Goal: Task Accomplishment & Management: Use online tool/utility

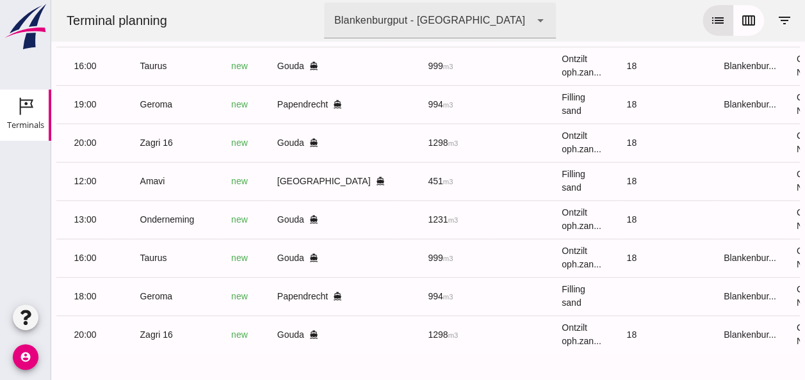
scroll to position [0, 339]
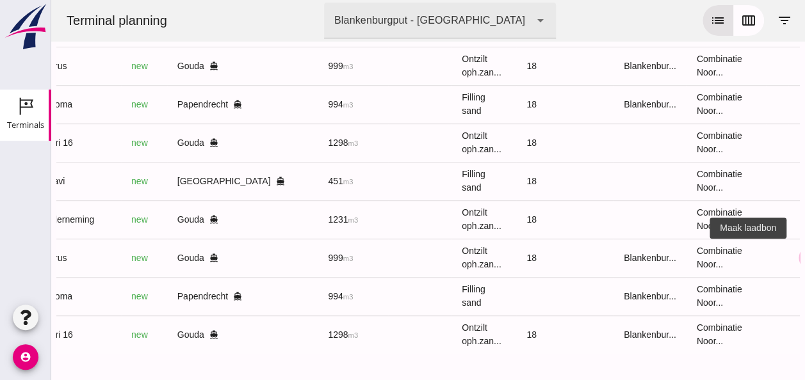
click at [804, 253] on icon "receipt_long" at bounding box center [811, 258] width 12 height 12
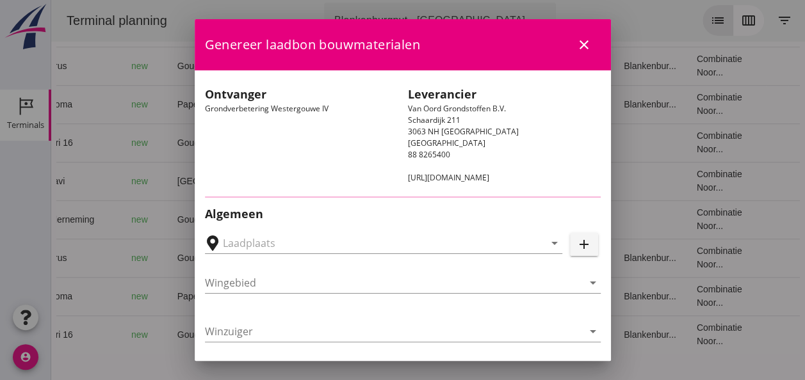
type input "Loswal Fa. J. Bos&Zonen, [GEOGRAPHIC_DATA]"
type input "Taurus"
type input "Rianne"
type input "999"
type input "Ontzilt oph.zand [75] (6120)"
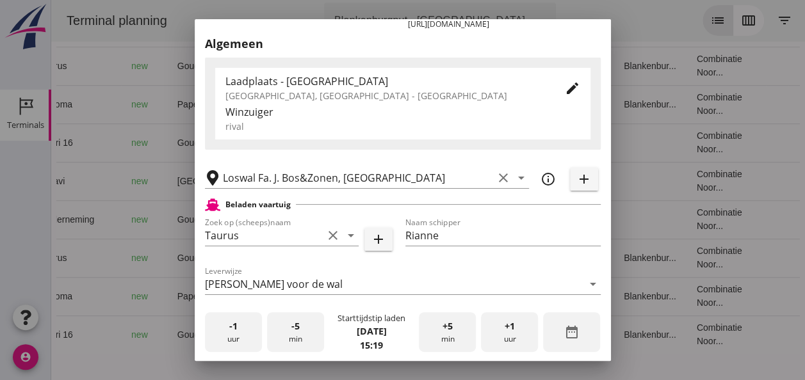
scroll to position [256, 0]
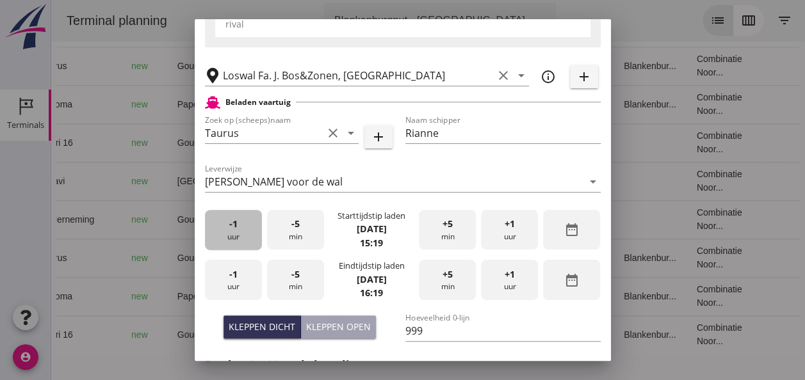
click at [225, 230] on div "-1 uur" at bounding box center [233, 230] width 57 height 40
click at [283, 234] on div "-5 min" at bounding box center [295, 230] width 57 height 40
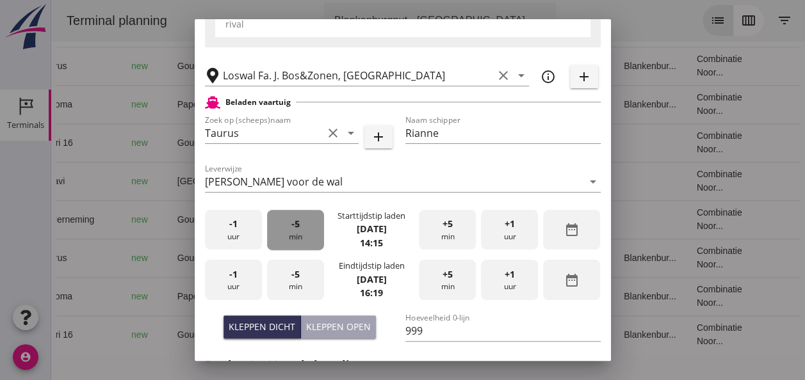
click at [283, 234] on div "-5 min" at bounding box center [295, 230] width 57 height 40
click at [419, 238] on div "+5 min" at bounding box center [447, 230] width 57 height 40
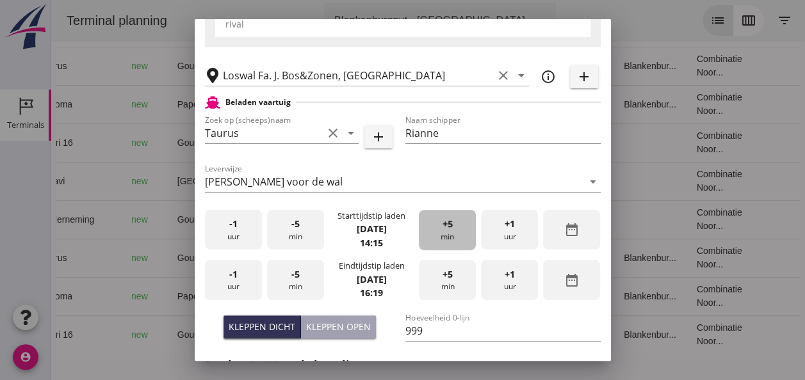
click at [419, 238] on div "+5 min" at bounding box center [447, 230] width 57 height 40
click at [419, 237] on div "+5 min" at bounding box center [447, 230] width 57 height 40
click at [246, 283] on div "-1 uur" at bounding box center [233, 280] width 57 height 40
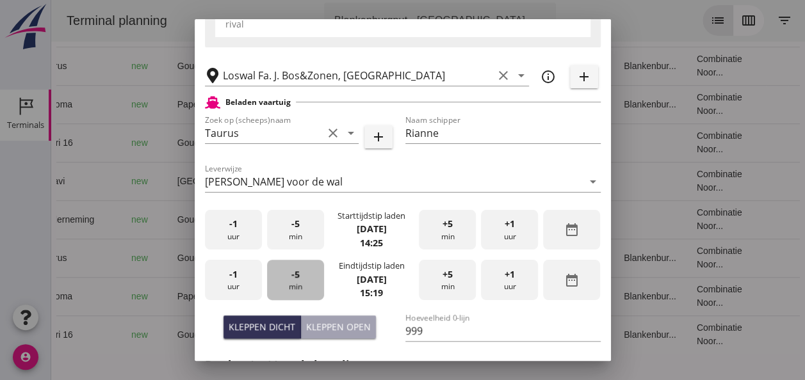
click at [311, 283] on div "-5 min" at bounding box center [295, 280] width 57 height 40
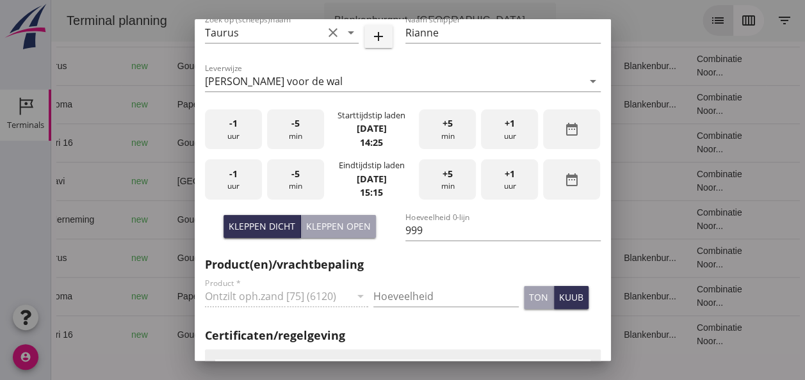
scroll to position [448, 0]
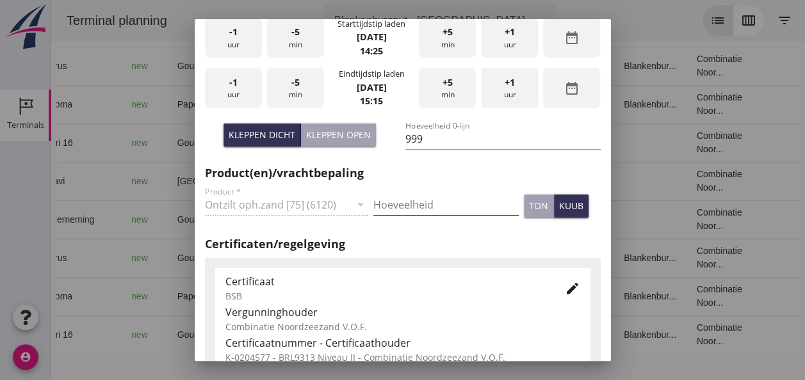
click at [410, 207] on input "Hoeveelheid" at bounding box center [445, 205] width 145 height 20
type input "999"
click at [559, 207] on div "kuub" at bounding box center [571, 205] width 24 height 13
click at [565, 291] on icon "edit" at bounding box center [572, 288] width 15 height 15
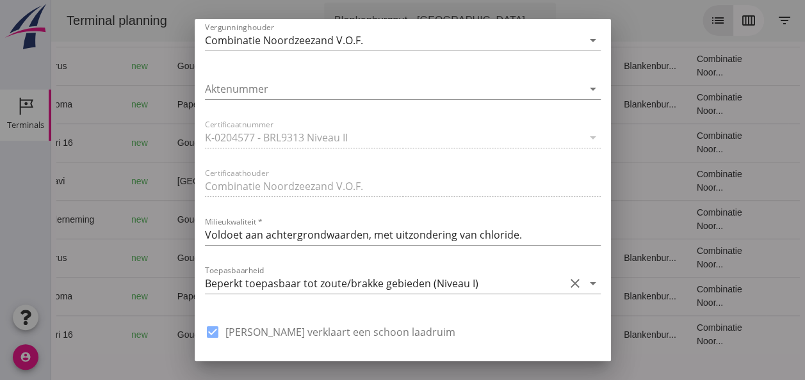
scroll to position [832, 0]
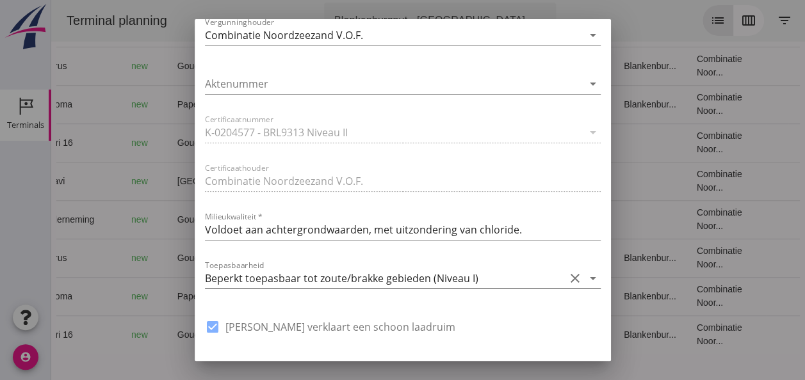
click at [585, 277] on icon "arrow_drop_down" at bounding box center [592, 278] width 15 height 15
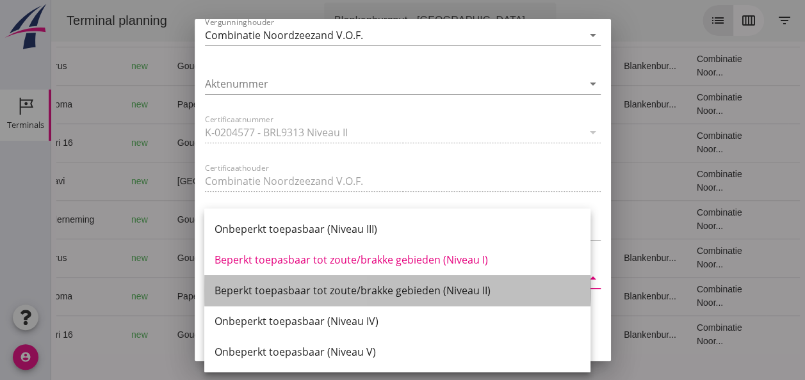
click at [448, 291] on div "Beperkt toepasbaar tot zoute/brakke gebieden (Niveau II)" at bounding box center [397, 290] width 366 height 15
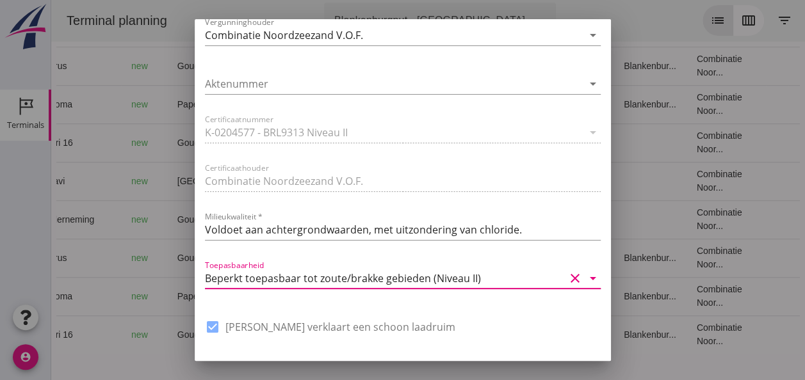
scroll to position [970, 0]
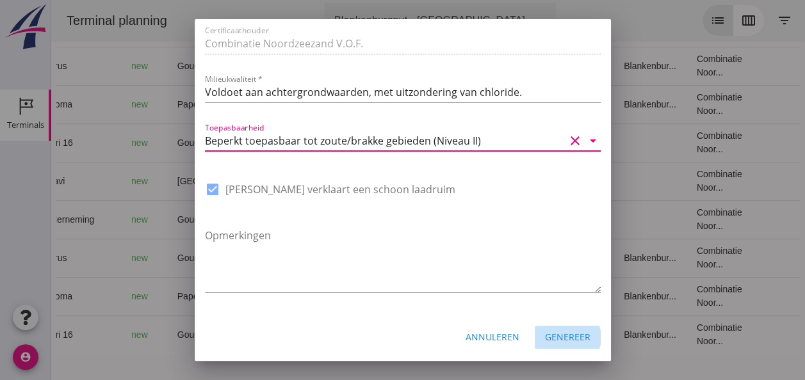
click at [570, 338] on div "Genereer" at bounding box center [567, 336] width 45 height 13
